Goal: Information Seeking & Learning: Check status

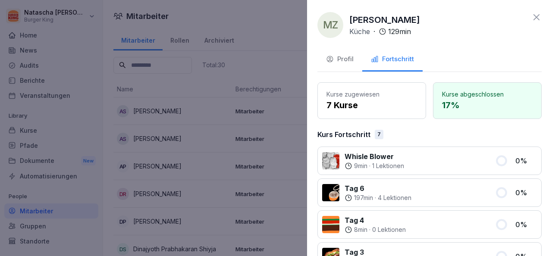
scroll to position [382, 0]
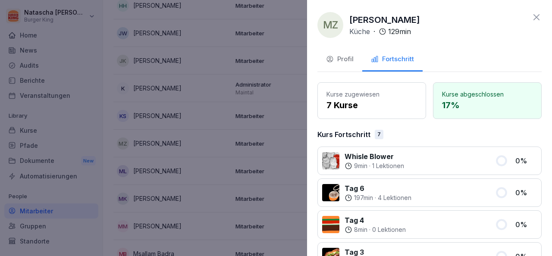
click at [532, 13] on icon at bounding box center [536, 17] width 10 height 10
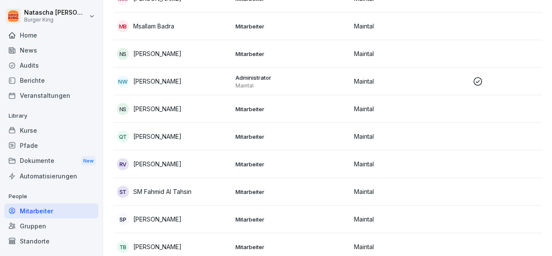
scroll to position [640, 0]
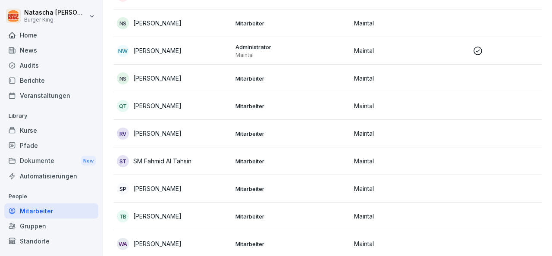
click at [363, 129] on p "Maintal" at bounding box center [410, 133] width 112 height 9
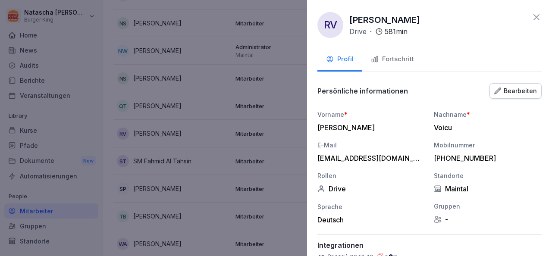
click at [396, 63] on div "Fortschritt" at bounding box center [392, 59] width 43 height 10
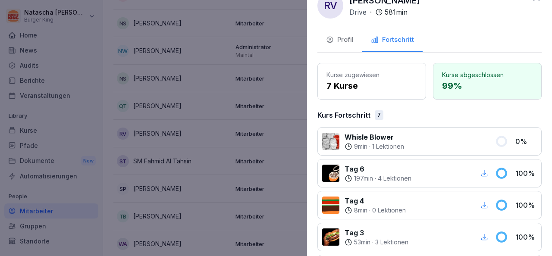
scroll to position [16, 0]
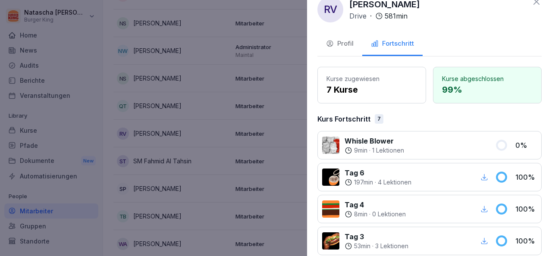
click at [272, 110] on div at bounding box center [276, 128] width 552 height 256
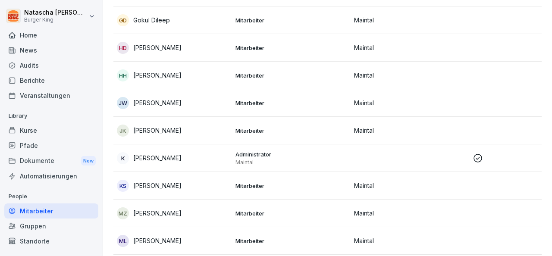
scroll to position [305, 0]
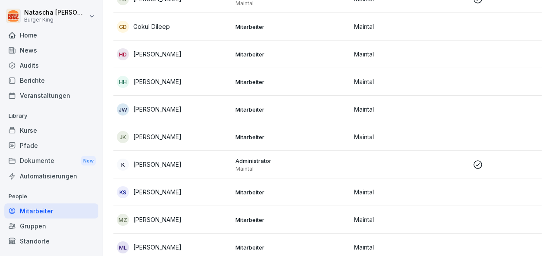
click at [257, 107] on p "Mitarbeiter" at bounding box center [291, 110] width 112 height 8
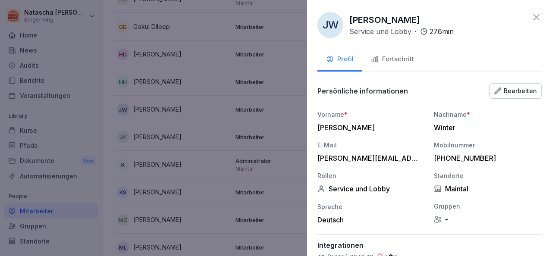
click at [395, 61] on div "Fortschritt" at bounding box center [392, 59] width 43 height 10
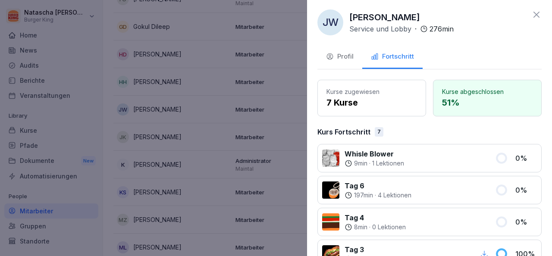
scroll to position [0, 0]
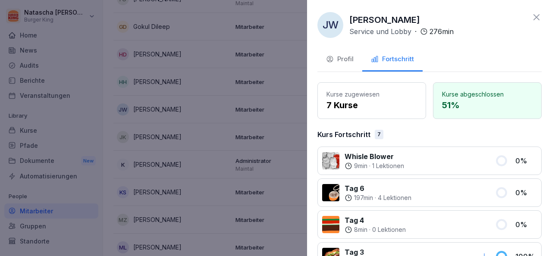
click at [533, 19] on icon at bounding box center [536, 17] width 6 height 6
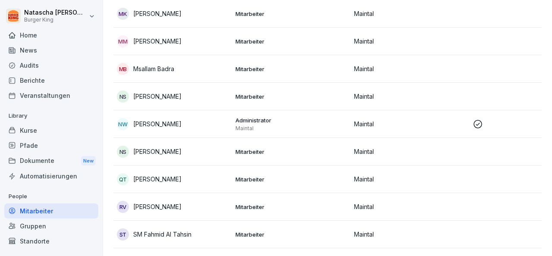
scroll to position [567, 0]
click at [160, 153] on p "[PERSON_NAME]" at bounding box center [157, 151] width 48 height 9
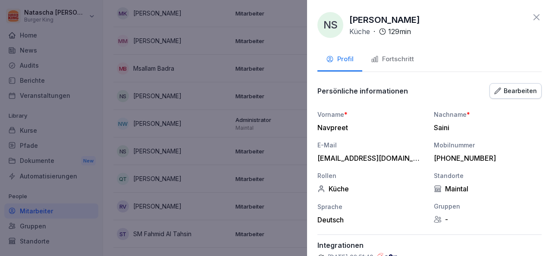
click at [402, 57] on div "Fortschritt" at bounding box center [392, 59] width 43 height 10
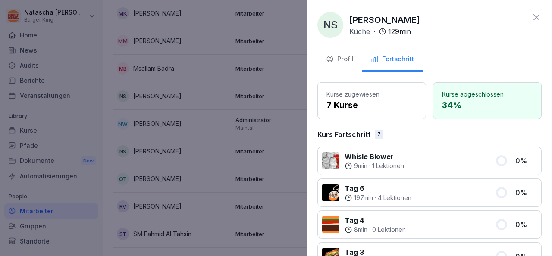
click at [275, 73] on div at bounding box center [276, 128] width 552 height 256
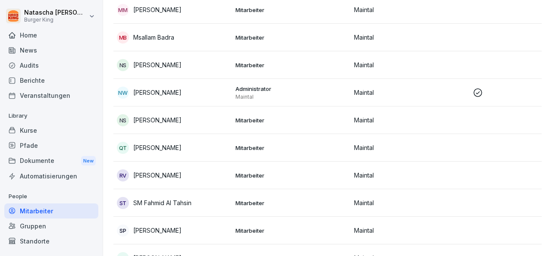
scroll to position [586, 0]
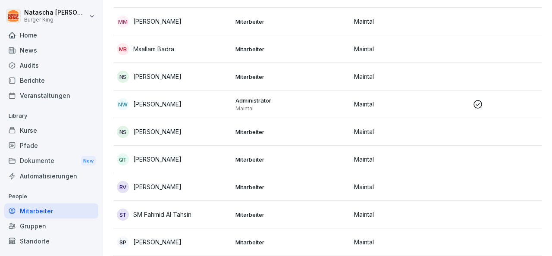
click at [167, 214] on p "SM Fahmid Al Tahsin" at bounding box center [162, 214] width 58 height 9
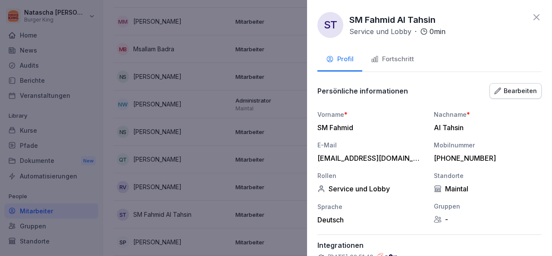
click at [393, 64] on button "Fortschritt" at bounding box center [392, 59] width 60 height 23
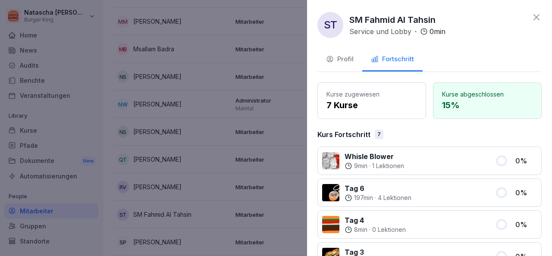
click at [531, 14] on icon at bounding box center [536, 17] width 10 height 10
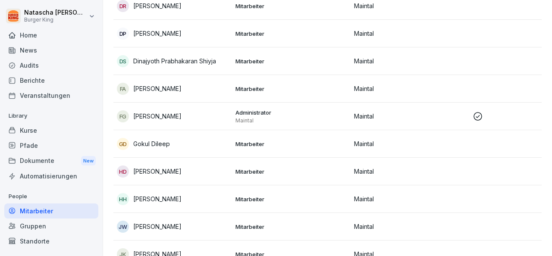
scroll to position [165, 0]
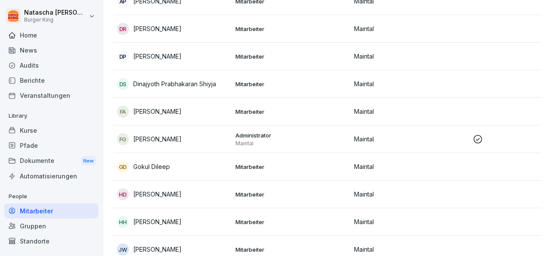
click at [207, 86] on p "Dinajyoth Prabhakaran Shiyja" at bounding box center [174, 83] width 83 height 9
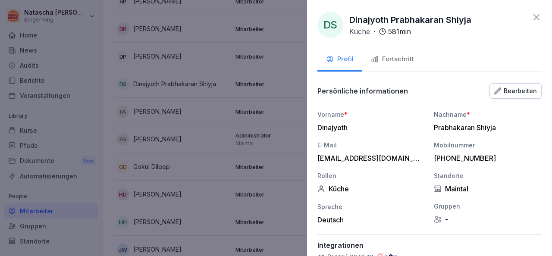
click at [403, 60] on div "Fortschritt" at bounding box center [392, 59] width 43 height 10
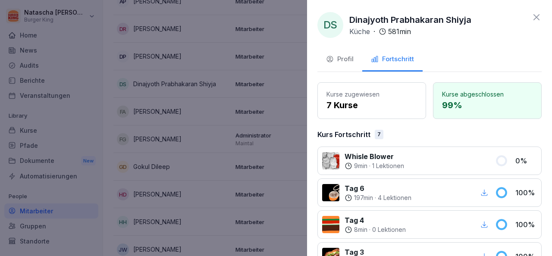
scroll to position [0, 0]
click at [533, 16] on icon at bounding box center [536, 17] width 6 height 6
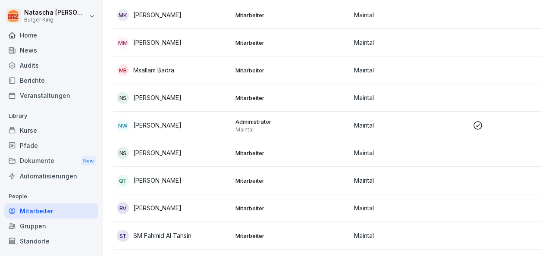
scroll to position [566, 0]
click at [250, 150] on p "Mitarbeiter" at bounding box center [291, 153] width 112 height 8
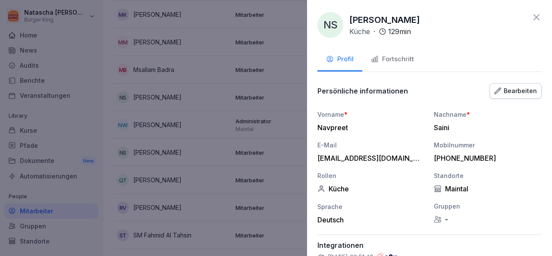
click at [396, 56] on div "Fortschritt" at bounding box center [392, 59] width 43 height 10
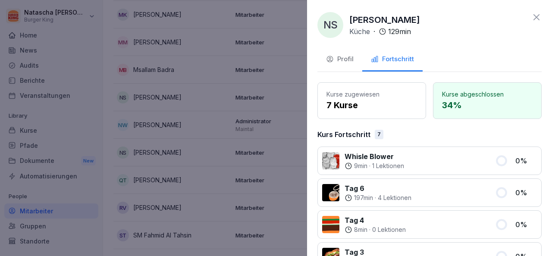
click at [531, 16] on icon at bounding box center [536, 17] width 10 height 10
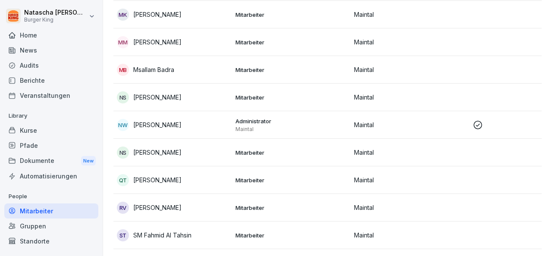
click at [166, 43] on p "[PERSON_NAME]" at bounding box center [157, 42] width 48 height 9
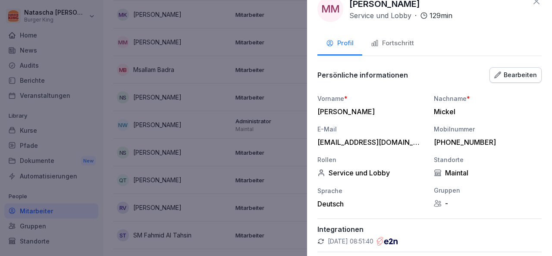
scroll to position [17, 0]
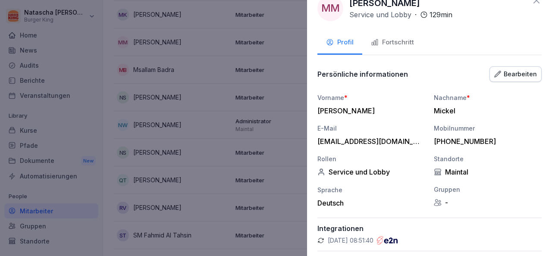
click at [394, 38] on div "Fortschritt" at bounding box center [392, 43] width 43 height 10
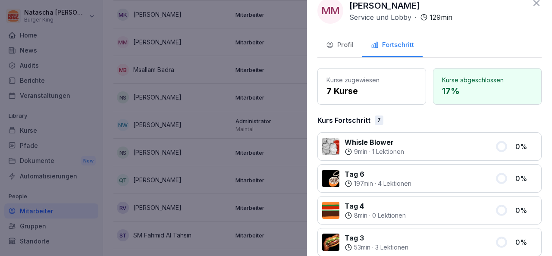
scroll to position [0, 0]
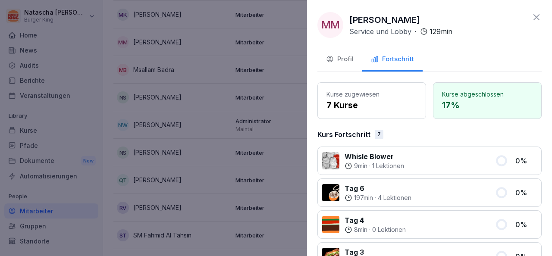
click at [533, 17] on icon at bounding box center [536, 17] width 6 height 6
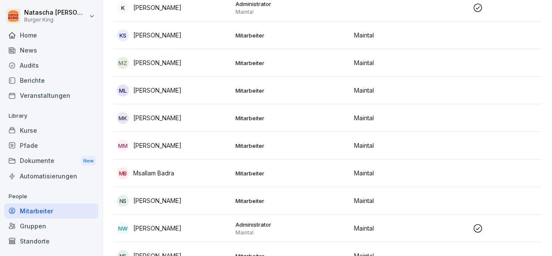
scroll to position [461, 0]
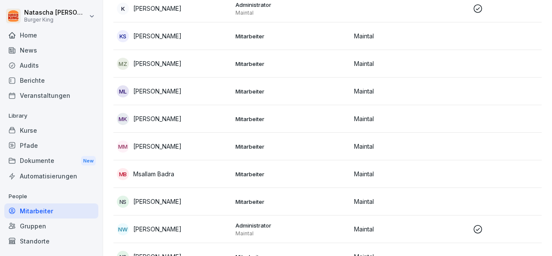
click at [249, 176] on p "Mitarbeiter" at bounding box center [291, 174] width 112 height 8
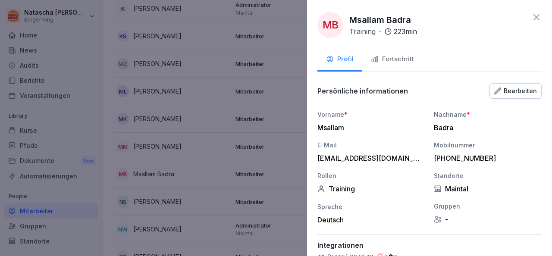
click at [396, 61] on div "Fortschritt" at bounding box center [392, 59] width 43 height 10
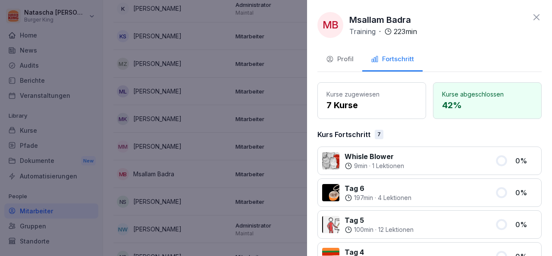
click at [523, 12] on div "MB Msallam Badra Training · 223 min" at bounding box center [429, 25] width 224 height 26
click at [533, 15] on icon at bounding box center [536, 17] width 6 height 6
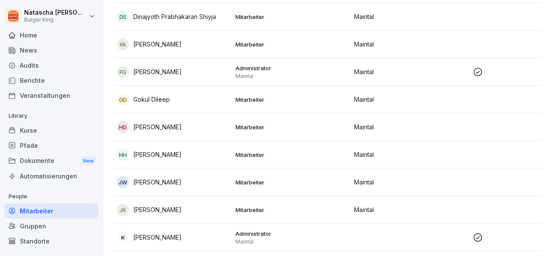
scroll to position [234, 0]
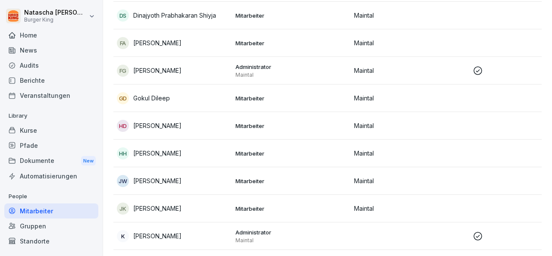
click at [194, 101] on div "GD Gokul Dileep" at bounding box center [173, 98] width 112 height 12
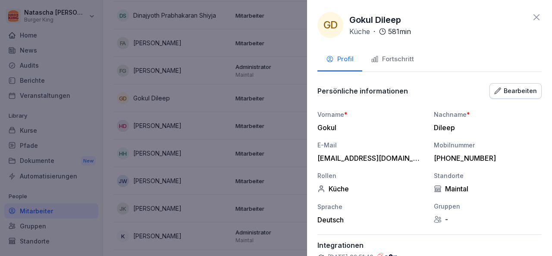
click at [391, 56] on div "Fortschritt" at bounding box center [392, 59] width 43 height 10
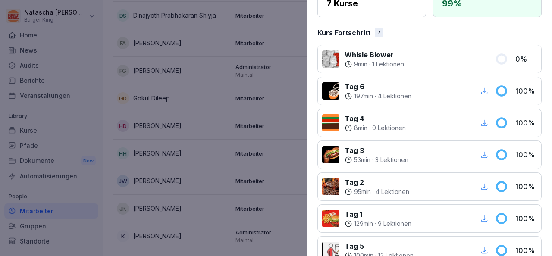
scroll to position [0, 0]
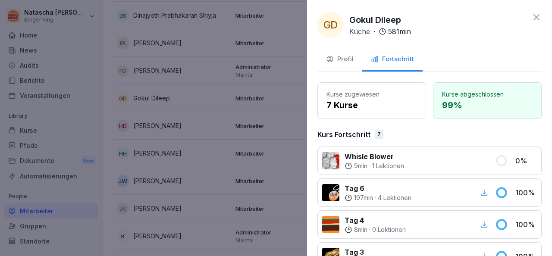
click at [531, 18] on icon at bounding box center [536, 17] width 10 height 10
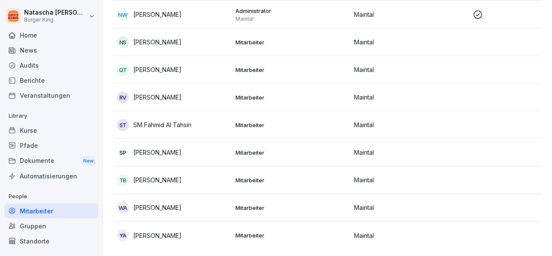
scroll to position [687, 0]
click at [155, 203] on p "[PERSON_NAME]" at bounding box center [157, 207] width 48 height 9
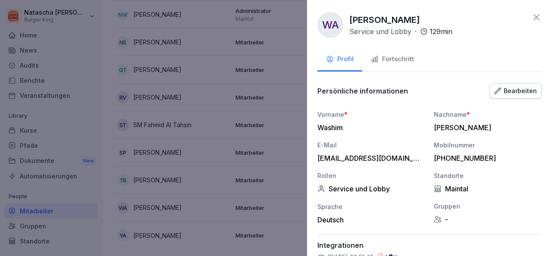
click at [404, 58] on div "Fortschritt" at bounding box center [392, 59] width 43 height 10
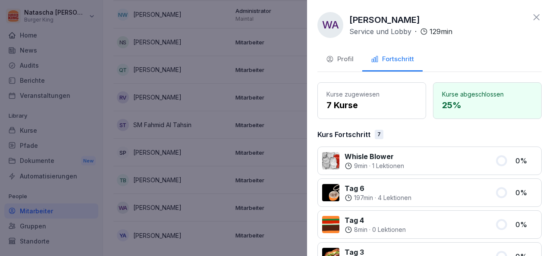
click at [192, 69] on div at bounding box center [276, 128] width 552 height 256
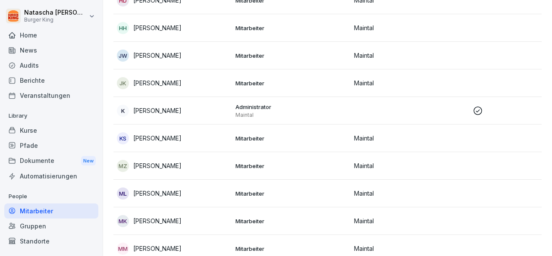
scroll to position [357, 0]
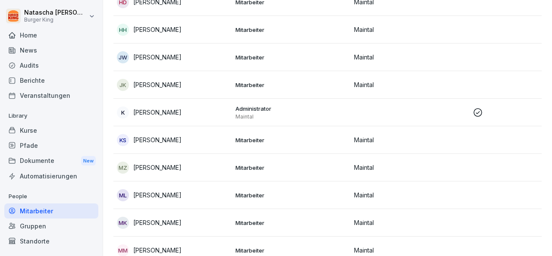
click at [154, 171] on p "[PERSON_NAME]" at bounding box center [157, 167] width 48 height 9
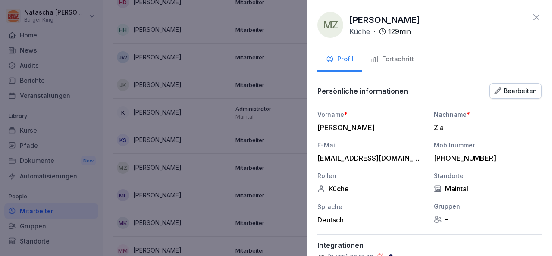
click at [523, 15] on div "MZ [PERSON_NAME] · 129 min" at bounding box center [429, 25] width 224 height 26
click at [533, 19] on icon at bounding box center [536, 17] width 6 height 6
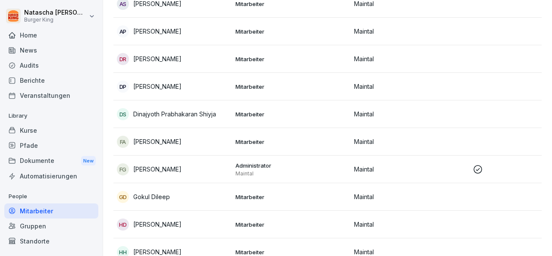
scroll to position [133, 0]
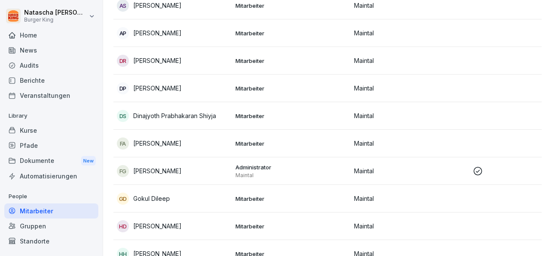
click at [182, 56] on p "[PERSON_NAME]" at bounding box center [157, 60] width 48 height 9
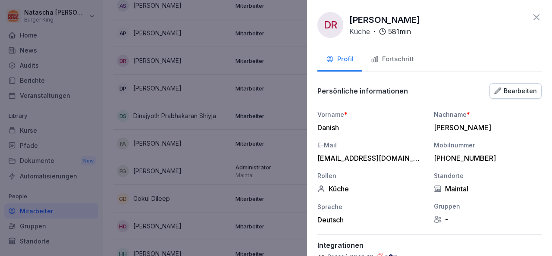
click at [392, 60] on div "Fortschritt" at bounding box center [392, 59] width 43 height 10
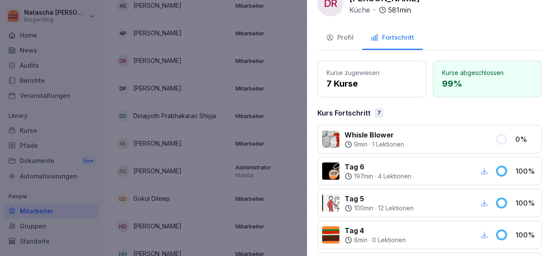
scroll to position [0, 0]
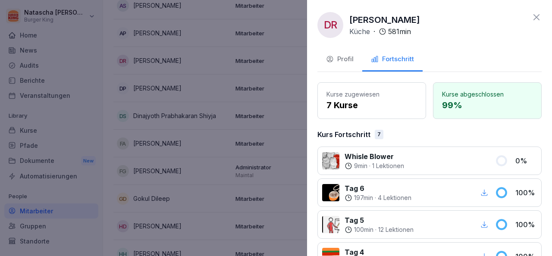
click at [531, 19] on icon at bounding box center [536, 17] width 10 height 10
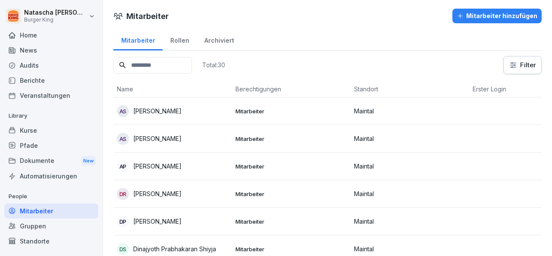
click at [205, 166] on div "AP [PERSON_NAME]" at bounding box center [173, 166] width 112 height 12
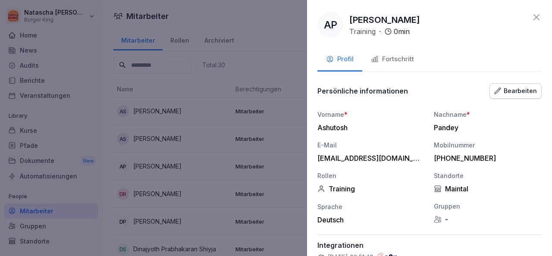
click at [241, 39] on div at bounding box center [276, 128] width 552 height 256
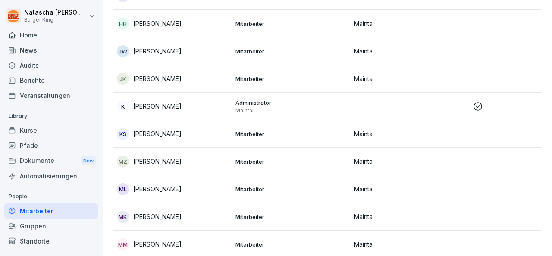
scroll to position [371, 0]
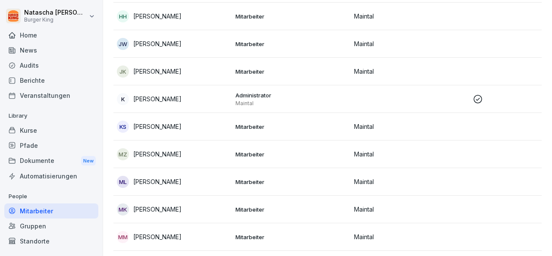
click at [244, 152] on p "Mitarbeiter" at bounding box center [291, 154] width 112 height 8
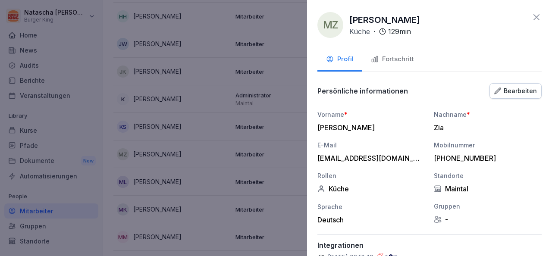
click at [395, 65] on button "Fortschritt" at bounding box center [392, 59] width 60 height 23
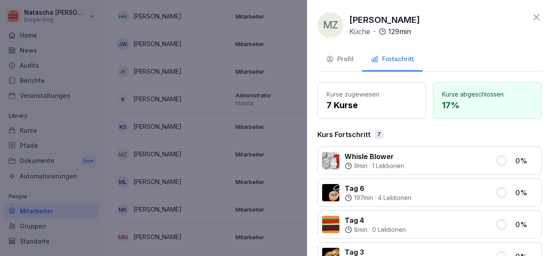
click at [531, 18] on icon at bounding box center [536, 17] width 10 height 10
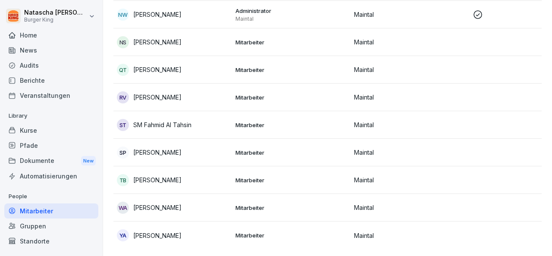
scroll to position [689, 0]
click at [234, 222] on td "Mitarbeiter" at bounding box center [291, 236] width 119 height 28
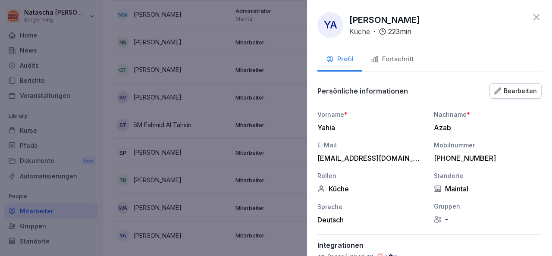
click at [390, 59] on div "Fortschritt" at bounding box center [392, 59] width 43 height 10
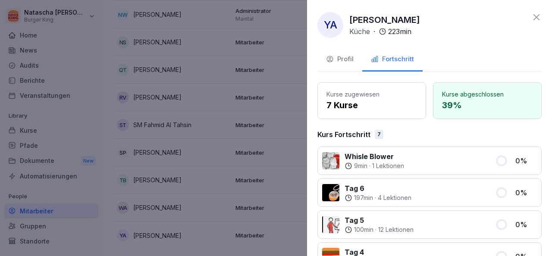
click at [535, 20] on div "YA [PERSON_NAME] Küche · 223 min Profil Fortschritt Kurse zugewiesen 7 Kurse Ku…" at bounding box center [429, 128] width 245 height 256
click at [223, 60] on div at bounding box center [276, 128] width 552 height 256
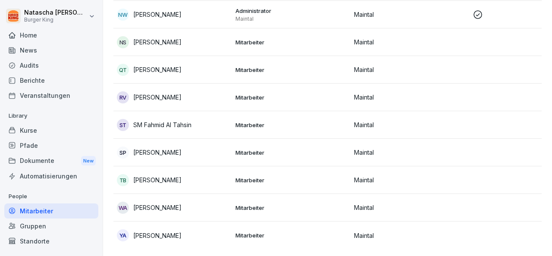
click at [174, 174] on div "TB [PERSON_NAME]" at bounding box center [173, 180] width 112 height 12
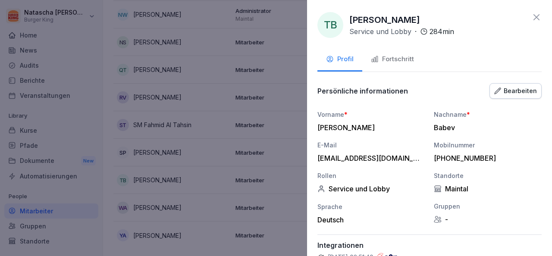
click at [398, 60] on div "Fortschritt" at bounding box center [392, 59] width 43 height 10
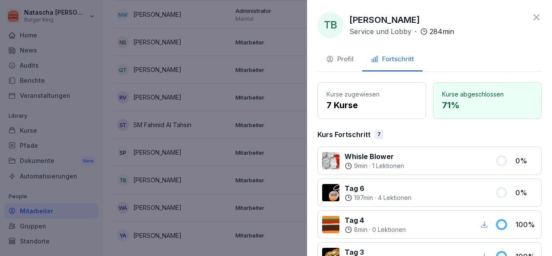
click at [531, 17] on icon at bounding box center [536, 17] width 10 height 10
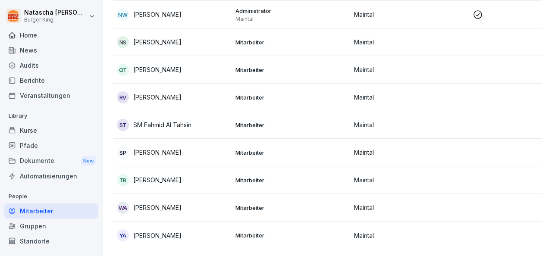
click at [157, 175] on p "[PERSON_NAME]" at bounding box center [157, 179] width 48 height 9
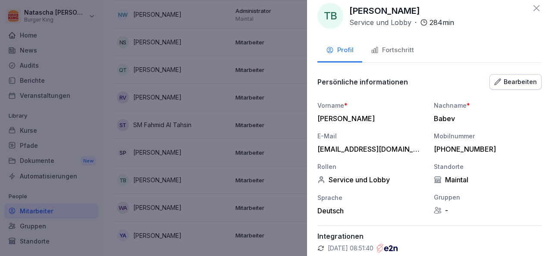
scroll to position [0, 0]
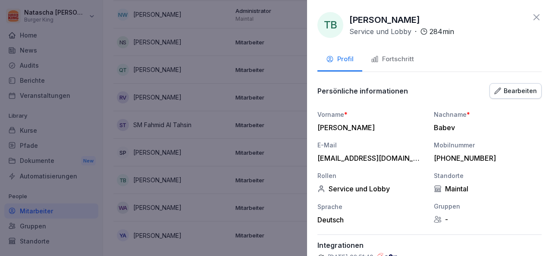
click at [396, 57] on div "Fortschritt" at bounding box center [392, 59] width 43 height 10
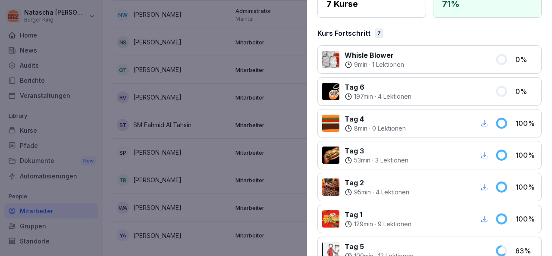
scroll to position [76, 0]
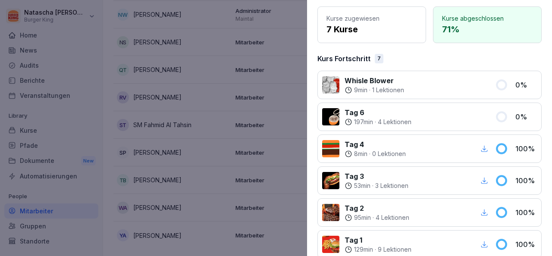
click at [259, 94] on div at bounding box center [276, 128] width 552 height 256
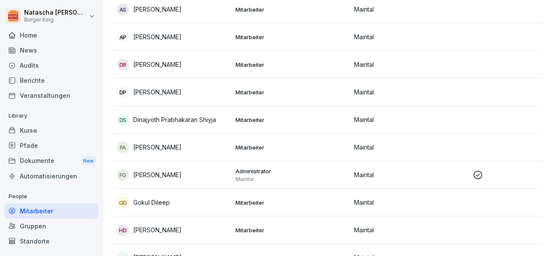
scroll to position [128, 0]
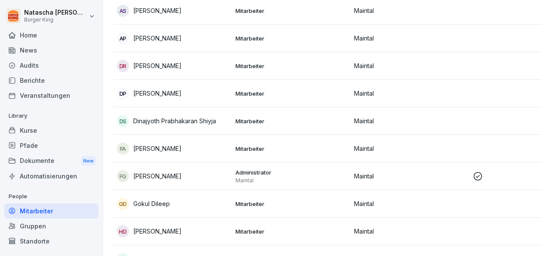
click at [259, 94] on p "Mitarbeiter" at bounding box center [291, 94] width 112 height 8
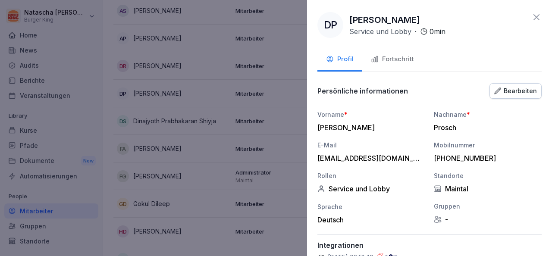
click at [399, 60] on div "Fortschritt" at bounding box center [392, 59] width 43 height 10
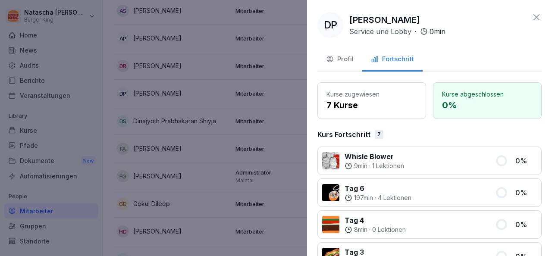
click at [531, 11] on div "DP [PERSON_NAME] Service und Lobby · 0 min Profil Fortschritt Kurse zugewiesen …" at bounding box center [429, 128] width 245 height 256
click at [244, 34] on div at bounding box center [276, 128] width 552 height 256
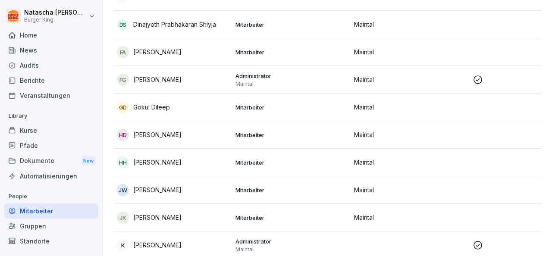
scroll to position [226, 0]
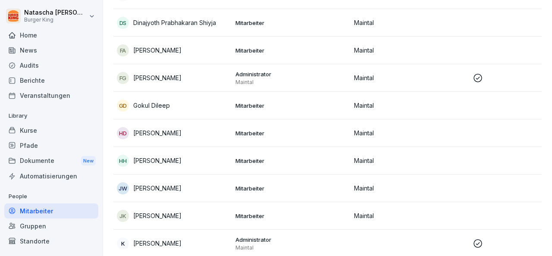
click at [170, 159] on p "[PERSON_NAME]" at bounding box center [157, 160] width 48 height 9
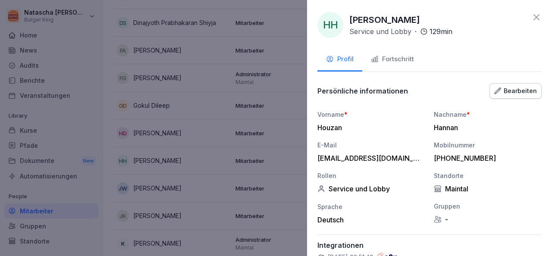
click at [400, 58] on div "Fortschritt" at bounding box center [392, 59] width 43 height 10
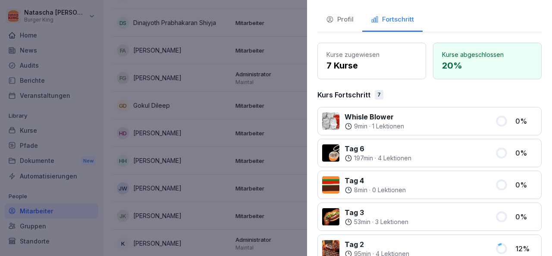
scroll to position [24, 0]
